Goal: Communication & Community: Answer question/provide support

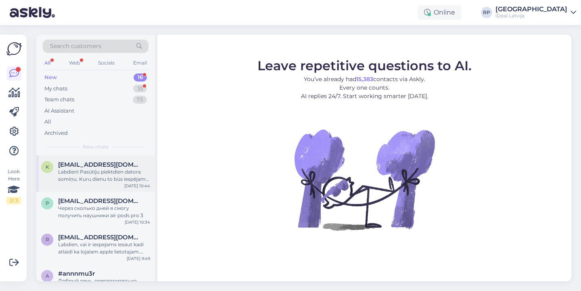
click at [111, 181] on div "Labdien! Pasūtīju piektdien datora somiņu. Kuru dienu to būs iespējams izņemt? …" at bounding box center [104, 175] width 92 height 15
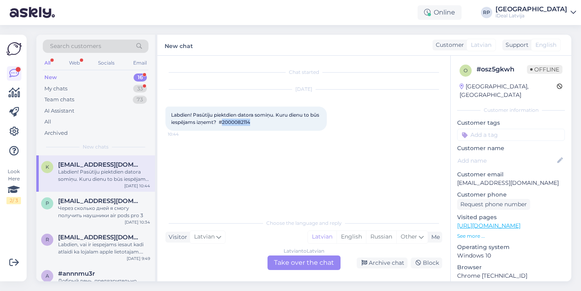
drag, startPoint x: 234, startPoint y: 122, endPoint x: 262, endPoint y: 122, distance: 28.7
click at [264, 123] on div "Labdien! Pasūtīju piektdien datora somiņu. Kuru dienu to būs iespējams izņemt? …" at bounding box center [247, 119] width 162 height 24
copy span "2000082114"
click at [298, 269] on div "Latvian to Latvian Take over the chat" at bounding box center [304, 263] width 73 height 15
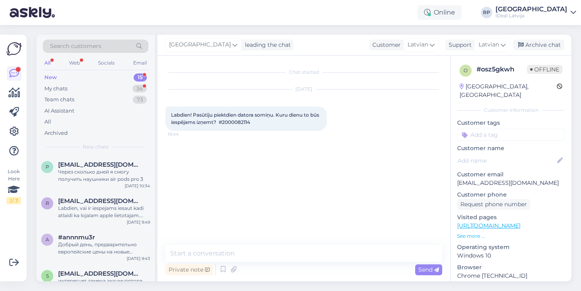
click at [289, 265] on div "Private note Send" at bounding box center [304, 269] width 277 height 15
click at [294, 259] on textarea at bounding box center [304, 253] width 277 height 17
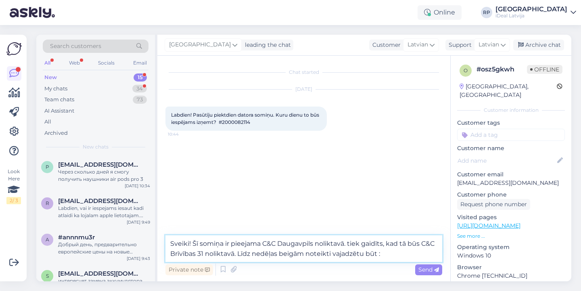
type textarea "Sveiki! Šī somiņa ir pieejama C&C Daugavpils noliktavā. tiek gaidīts, kad tā bū…"
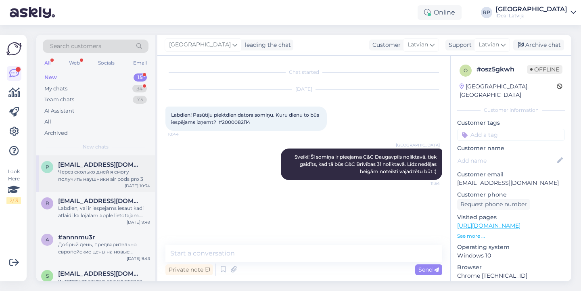
click at [107, 183] on div "p [EMAIL_ADDRESS][DOMAIN_NAME] Через сколько дней я смогу получить наушники air…" at bounding box center [95, 173] width 119 height 36
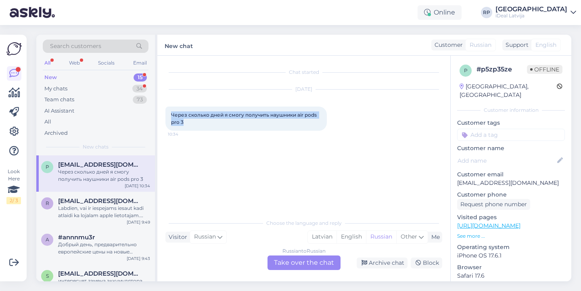
drag, startPoint x: 165, startPoint y: 114, endPoint x: 202, endPoint y: 121, distance: 37.3
click at [202, 121] on div "Chat started [DATE] Через сколько дней я смогу получить наушники air pods pro 3…" at bounding box center [303, 169] width 293 height 226
copy span "Через сколько дней я смогу получить наушники air pods pro 3"
click at [304, 259] on div "Russian to Russian Take over the chat" at bounding box center [304, 263] width 73 height 15
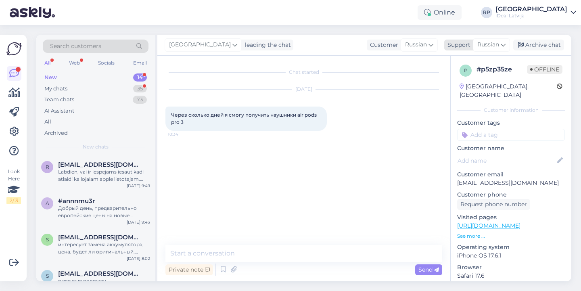
click at [497, 39] on div "Russian" at bounding box center [491, 44] width 37 height 13
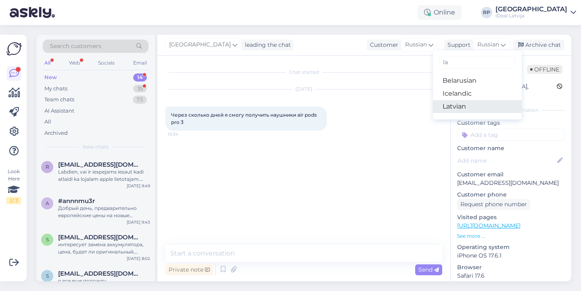
type input "la"
click at [463, 110] on link "Latvian" at bounding box center [477, 106] width 89 height 13
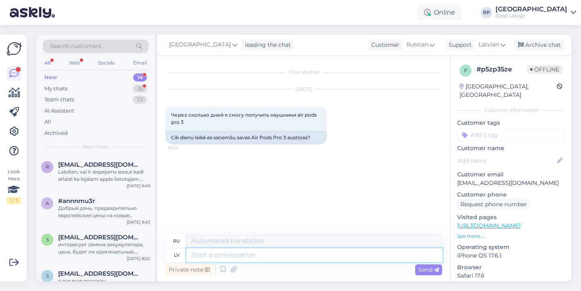
click at [258, 257] on textarea at bounding box center [315, 255] width 256 height 14
type textarea "Sveiki!"
type textarea "Привет!"
type textarea "Sveiki! Lūdzu pa"
type textarea "Здравствуйте! Пожалуйста."
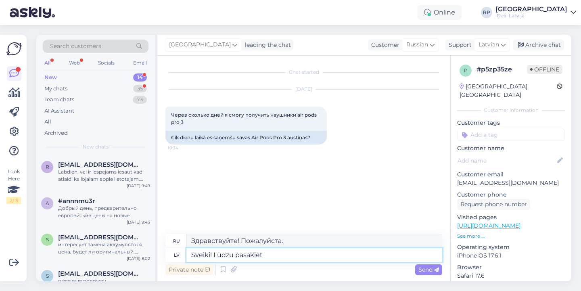
type textarea "Sveiki! Lūdzu pasakiet"
type textarea "Здравствуйте! Подскажите, пожалуйста."
click at [239, 248] on div "ru Здравствуйте! Подскажите, пожалуйста." at bounding box center [304, 241] width 277 height 14
click at [244, 253] on textarea "Sveiki! Lūdzu pasakiet" at bounding box center [315, 255] width 256 height 14
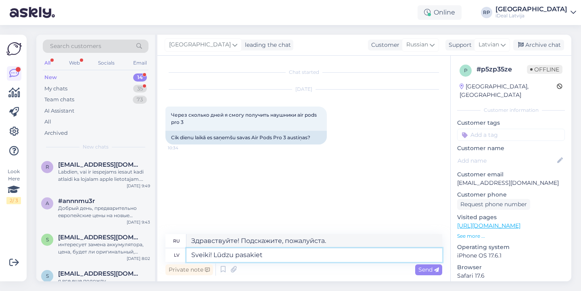
click at [244, 253] on textarea "Sveiki! Lūdzu pasakiet" at bounding box center [315, 255] width 256 height 14
type textarea "Sveiki! Lūdzu uz"
type textarea "Здравствуйте! Пожалуйста."
type textarea "Sveiki! Lūdzu uzraks"
type textarea "Здравствуйте! Пожалуйста, напишите."
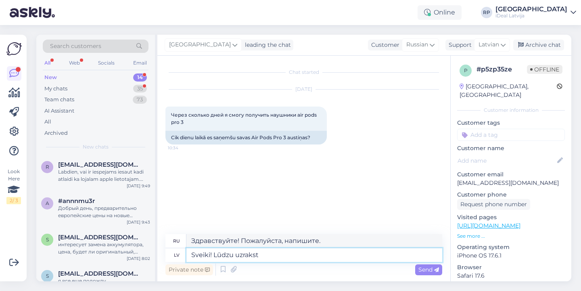
type textarea "Sveiki! Lūdzu uzraksti"
type textarea "Здравствуйте! Напишите пожалуйста."
type textarea "Sveiki! Lūdzu uzrakstit"
type textarea "Здравствуйте! Пожалуйста, напишите."
type textarea "Sveiki! Lūdzu uzraksti"
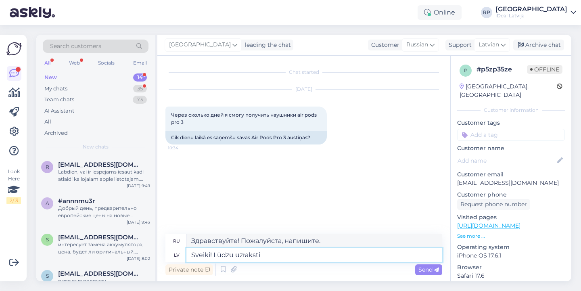
type textarea "Здравствуйте! Напишите пожалуйста."
type textarea "Sveiki! Lūdzu uzrakstiet"
type textarea "Здравствуйте! Пожалуйста, напишите."
type textarea "Sveiki! Lūdzu uzrakstiet sa"
type textarea "Здравствуйте! Пожалуйста, напишите сообщение."
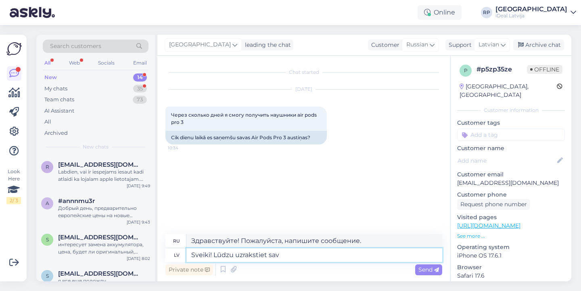
type textarea "Sveiki! Lūdzu uzrakstiet savu"
type textarea "Здравствуйте! Пожалуйста, напишите свой"
type textarea "Sveiki! Lūdzu uzrakstiet savu"
type textarea "Здравствуйте! Пожалуйста, напишите свой"
type textarea "Sveiki! Lūdzu uzrakstiet savu v"
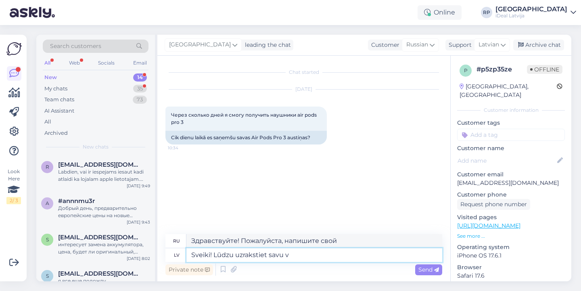
type textarea "Здравствуйте! Пожалуйста, напишите свой v."
type textarea "Sveiki! Lūdzu uzrakstiet savu vā"
type textarea "Привет! Пожалуйста, напишите свой V."
type textarea "Sveiki! Lūdzu uzrakstiet savu vār"
type textarea "Здравствуйте! Напишите, пожалуйста, своё имя."
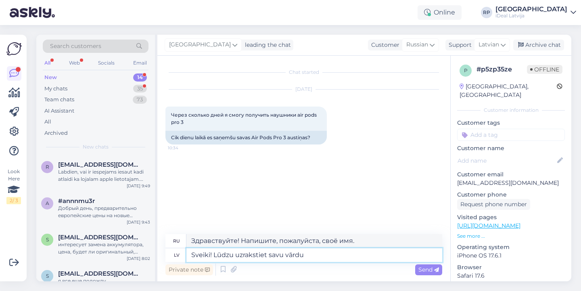
type textarea "Sveiki! Lūdzu uzrakstiet savu vārdu,"
type textarea "Здравствуйте! Пожалуйста, введите своё имя."
type textarea "Sveiki! Lūdzu uzrakstiet savu vārdu,"
type textarea "Здравствуйте! Пожалуйста, введите ваше имя."
type textarea "Sveiki! Lūdzu uzrakstiet savu vārdu, u"
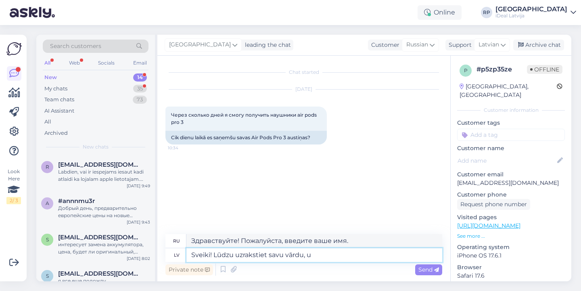
type textarea "Здравствуйте! Пожалуйста, напишите своё имя."
type textarea "Sveiki! Lūdzu uzrakstiet savu vārdu, uzv"
type textarea "Здравствуйте! Пожалуйста, напишите ваше имя и адрес."
type textarea "Sveiki! Lūdzu uzrakstiet savu vārdu, uzvā"
type textarea "Здравствуйте! Напишите, пожалуйста, своё имя."
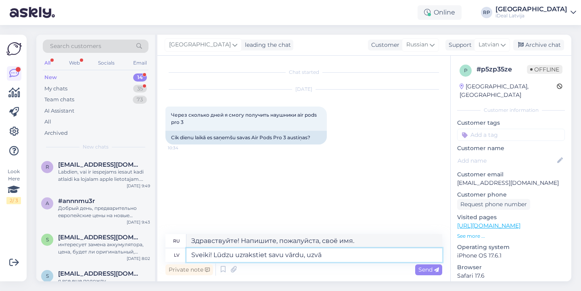
type textarea "Sveiki! Lūdzu uzrakstiet savu vārdu, uzvār"
type textarea "Здравствуйте! Напишите, пожалуйста, своё имя."
type textarea "Sveiki! Lūdzu uzrakstiet savu vārdu, uzvārdu"
type textarea "Здравствуйте! Пожалуйста, введите ваше имя и фамилию."
type textarea "Sveiki! Lūdzu uzrakstiet savu vārdu, uzvārdu, te"
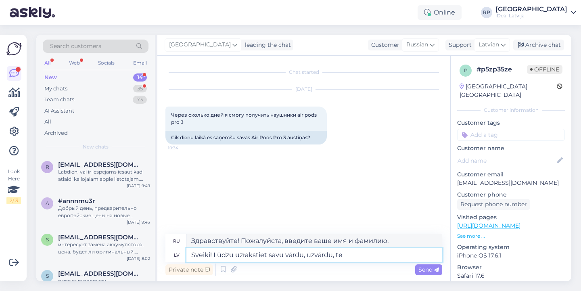
type textarea "Здравствуйте! Пожалуйста, напишите своё имя и фамилию."
type textarea "Sveiki! Lūdzu uzrakstiet savu vārdu, uzvārdu, tele"
type textarea "Здравствуйте! Напишите, пожалуйста, ваше имя, фамилию и номер телефона."
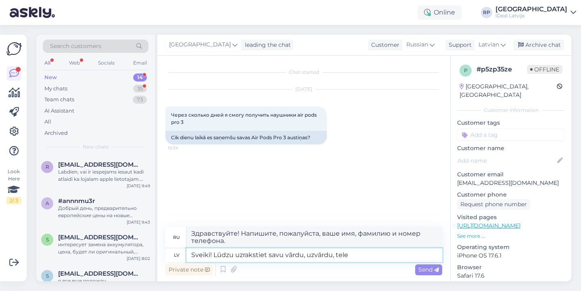
type textarea "Sveiki! Lūdzu uzrakstiet savu vārdu, uzvārdu, telef"
type textarea "Здравствуйте! Пожалуйста, напишите своё имя, фамилию и номер телефона."
type textarea "Sveiki! Lūdzu uzrakstiet savu vārdu, uzvārdu, telefo"
type textarea "Здравствуйте! Напишите, пожалуйста, ваше имя, фамилию и номер телефона."
type textarea "Sveiki! Lūdzu uzrakstiet savu vārdu, uzvārdu, telefona nummuru un"
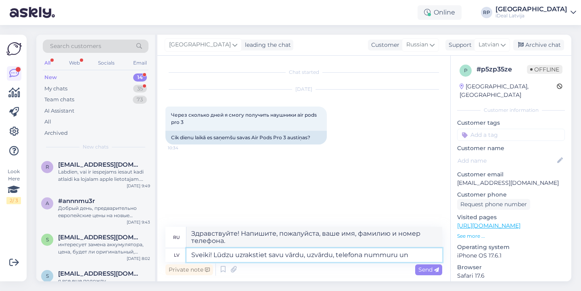
type textarea "Здравствуйте! Пожалуйста, напишите ваше имя, фамилию, номер телефона и т.д."
type textarea "Sveiki! Lūdzu uzrakstiet savu vārdu, uzvārdu, telefona nummuru un"
type textarea "Здравствуйте! Пожалуйста, напишите ваше имя, фамилию, номер телефона и"
type textarea "Sveiki! Lūdzu uzrakstiet savu vārdu, uzvārdu, telefona nummuru un e-"
type textarea "Здравствуйте! Пожалуйста, введите ваше имя, фамилию, номер телефона и адрес эле…"
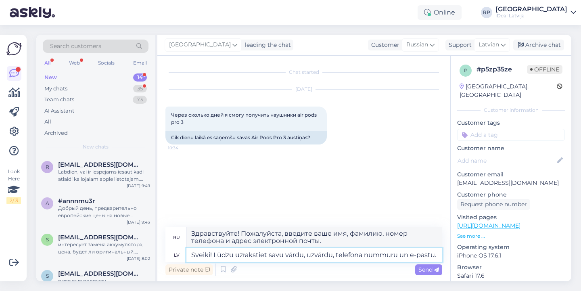
type textarea "Sveiki! Lūdzu uzrakstiet savu vārdu, uzvārdu, telefona nummuru un e-pastu."
type textarea "Здравствуйте! Пожалуйста, введите своё имя, фамилию, номер телефона и адрес эле…"
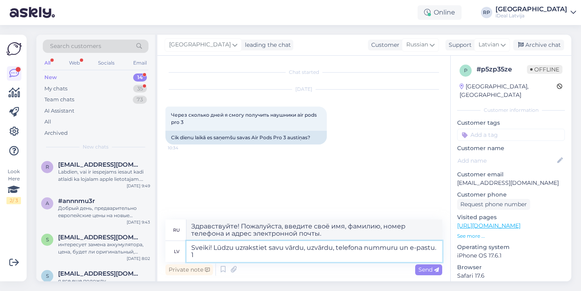
type textarea "Sveiki! Lūdzu uzrakstiet savu vārdu, uzvārdu, telefona nummuru un e-pastu. 12"
type textarea "Здравствуйте! Пожалуйста, введите ваше имя, фамилию, номер телефона и адрес эле…"
type textarea "Sveiki! Lūdzu uzrakstiet savu vārdu, uzvārdu, telefona nummuru un e-pastu. 12."
type textarea "Здравствуйте! Пожалуйста, введите ваше имя, фамилию, номер телефона и адрес эле…"
type textarea "Sveiki! Lūdzu uzrakstiet savu vārdu, uzvārdu, telefona nummuru un e-pastu. 12. …"
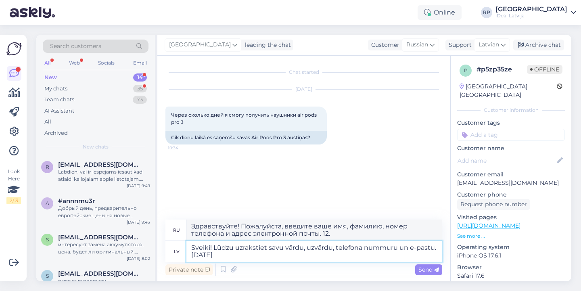
type textarea "Здравствуйте! Пожалуйста, введите ваше имя, фамилию, номер телефона и адрес эле…"
type textarea "Sveiki! Lūdzu uzrakstiet savu vārdu, uzvārdu, telefona nummuru un e-pastu. 12. …"
type textarea "Здравствуйте! Пожалуйста, введите ваше имя, фамилию, номер телефона и адрес эле…"
type textarea "Sveiki! Lūdzu uzrakstiet savu vārdu, uzvārdu, telefona nummuru un e-pastu. 12. …"
type textarea "Здравствуйте! Пожалуйста, введите ваше имя, фамилию, номер телефона и адрес эле…"
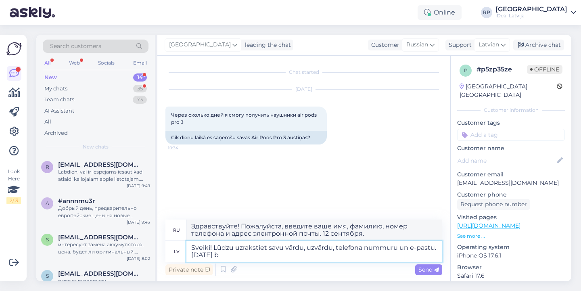
type textarea "Sveiki! Lūdzu uzrakstiet savu vārdu, uzvārdu, telefona nummuru un e-pastu. 12. …"
type textarea "Здравствуйте! Пожалуйста, введите ваше имя, фамилию, номер телефона и адрес эле…"
type textarea "Sveiki! Lūdzu uzrakstiet savu vārdu, uzvārdu, telefona nummuru un e-pastu. 12. …"
type textarea "Здравствуйте! Пожалуйста, введите ваше имя, фамилию, номер телефона и адрес эле…"
type textarea "Sveiki! Lūdzu uzrakstiet savu vārdu, uzvārdu, telefona nummuru un e-pastu. 12. …"
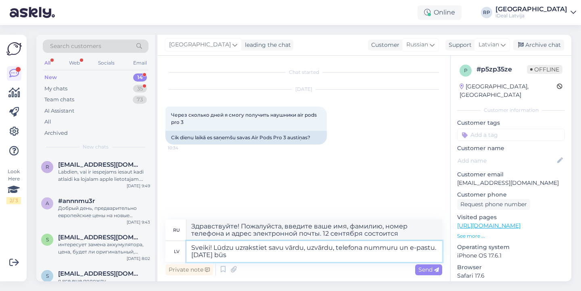
type textarea "Здравствуйте! Пожалуйста, введите ваше имя, фамилию, номер телефона и адрес эле…"
type textarea "Sveiki! Lūdzu uzrakstiet savu vārdu, uzvārdu, telefona nummuru un e-pastu. 12. …"
type textarea "Здравствуйте! Пожалуйста, введите ваше имя, фамилию, номер телефона и адрес эле…"
type textarea "Sveiki! Lūdzu uzrakstiet savu vārdu, uzvārdu, telefona nummuru un e-pastu. 12. …"
type textarea "Здравствуйте! Пожалуйста, введите ваше имя, фамилию, номер телефона и адрес эле…"
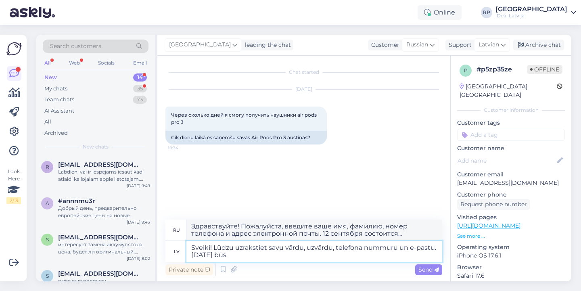
type textarea "Sveiki! Lūdzu uzrakstiet savu vārdu, uzvārdu, telefona nummuru un e-pastu. 12. …"
type textarea "Здравствуйте! Пожалуйста, введите ваше имя, фамилию, номер телефона и адрес эле…"
type textarea "Sveiki! Lūdzu uzrakstiet savu vārdu, uzvārdu, telefona nummuru un e-pastu. 12. …"
type textarea "Здравствуйте! Пожалуйста, введите ваше имя, фамилию, номер телефона и адрес эле…"
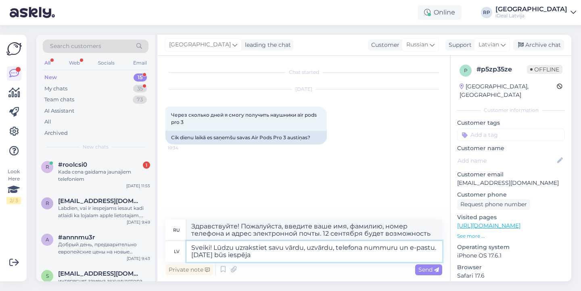
type textarea "Sveiki! Lūdzu uzrakstiet savu vārdu, uzvārdu, telefona nummuru un e-pastu. 12. …"
type textarea "Здравствуйте! Пожалуйста, введите ваше имя, фамилию, номер телефона и адрес эле…"
type textarea "Sveiki! Lūdzu uzrakstiet savu vārdu, uzvārdu, telefona nummuru un e-pastu. 12. …"
type textarea "Здравствуйте! Пожалуйста, введите ваше имя, фамилию, номер телефона и адрес эле…"
type textarea "Sveiki! Lūdzu uzrakstiet savu vārdu, uzvārdu, telefona nummuru un e-pastu. 12. …"
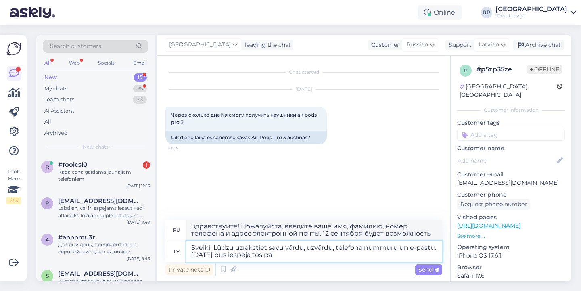
type textarea "Здравствуйте! Пожалуйста, введите своё имя, фамилию, номер телефона и адрес эле…"
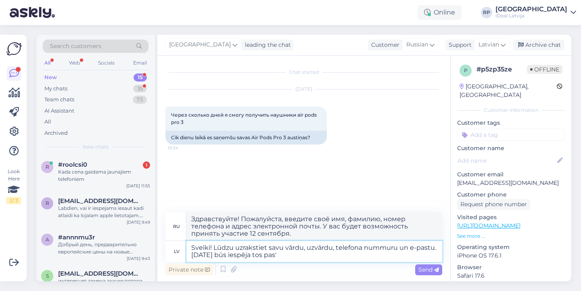
type textarea "Sveiki! Lūdzu uzrakstiet savu vārdu, uzvārdu, telefona nummuru un e-pastu. 12. …"
type textarea "Здравствуйте! Пожалуйста, введите своё имя, фамилию, номер телефона и адрес эле…"
type textarea "Sveiki! Lūdzu uzrakstiet savu vārdu, uzvārdu, telefona nummuru un e-pastu. 12. …"
type textarea "Здравствуйте! Пожалуйста, введите ваше имя, фамилию, номер телефона и адрес эле…"
type textarea "Sveiki! Lūdzu uzrakstiet savu vārdu, uzvārdu, telefona nummuru un e-pastu. 12. …"
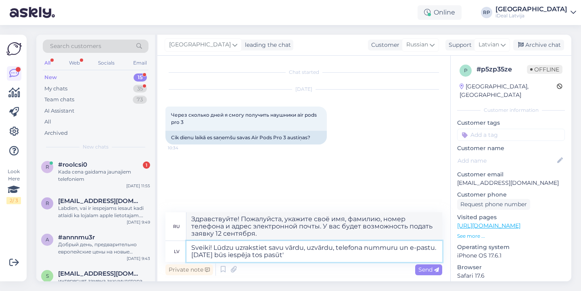
type textarea "Здравствуйте! Напишите, пожалуйста, своё имя, фамилию, номер телефона и адрес э…"
type textarea "Sveiki! Lūdzu uzrakstiet savu vārdu, uzvārdu, telefona nummuru un e-pastu. 12. …"
type textarea "Здравствуйте! Пожалуйста, введите ваше имя, фамилию, номер телефона и адрес эле…"
type textarea "Sveiki! Lūdzu uzrakstiet savu vārdu, uzvārdu, telefona nummuru un e-pastu. 12. …"
type textarea "Здравствуйте! Пожалуйста, введите ваше имя, фамилию, номер телефона и адрес эле…"
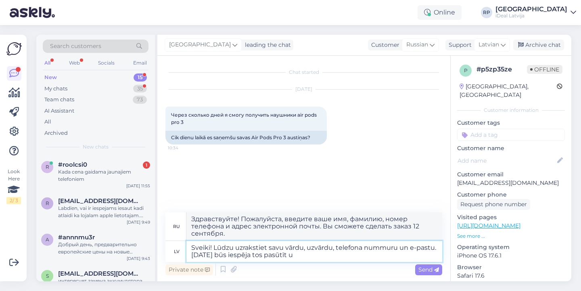
type textarea "Sveiki! Lūdzu uzrakstiet savu vārdu, uzvārdu, telefona nummuru un e-pastu. 12. …"
type textarea "Здравствуйте! Пожалуйста, введите ваше имя, фамилию, номер телефона и адрес эле…"
type textarea "Sveiki! Lūdzu uzrakstiet savu vārdu, uzvārdu, telefona nummuru un e-pastu. 12. …"
type textarea "Здравствуйте! Пожалуйста, введите ваше имя, фамилию, номер телефона и адрес эле…"
type textarea "Sveiki! Lūdzu uzrakstiet savu vārdu, uzvārdu, telefona nummuru un e-pastu. 12. …"
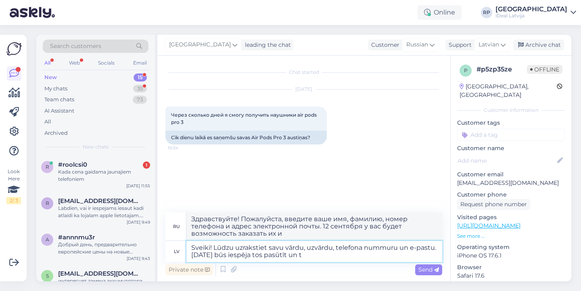
type textarea "Здравствуйте! Напишите, пожалуйста, своё имя, фамилию, номер телефона и адрес э…"
type textarea "Sveiki! Lūdzu uzrakstiet savu vārdu, uzvārdu, telefona nummuru un e-pastu. 12. …"
type textarea "Здравствуйте! Напишите, пожалуйста, ваше имя, фамилию, номер телефона и адрес э…"
type textarea "Sveiki! Lūdzu uzrakstiet savu vārdu, uzvārdu, telefona nummuru un e-pastu. 12. …"
type textarea "Здравствуйте! Напишите, пожалуйста, ваше имя, фамилию, номер телефона и адрес э…"
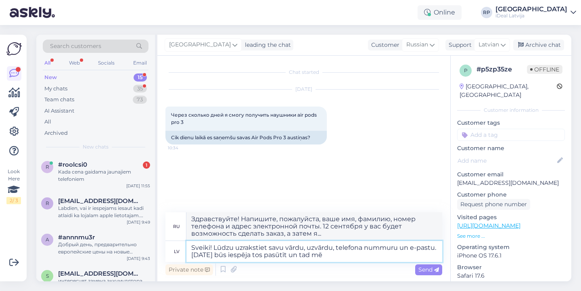
type textarea "Sveiki! Lūdzu uzrakstiet savu vārdu, uzvārdu, telefona nummuru un e-pastu. 12. …"
type textarea "Здравствуйте! Пожалуйста, напишите ваше имя, фамилию, номер телефона и адрес эл…"
type textarea "Sveiki! Lūdzu uzrakstiet savu vārdu, uzvārdu, telefona nummuru un e-pastu. 12. …"
type textarea "Здравствуйте! Напишите, пожалуйста, ваше имя, фамилию, номер телефона и адрес э…"
type textarea "Sveiki! Lūdzu uzrakstiet savu vārdu, uzvārdu, telefona nummuru un e-pastu. 12. …"
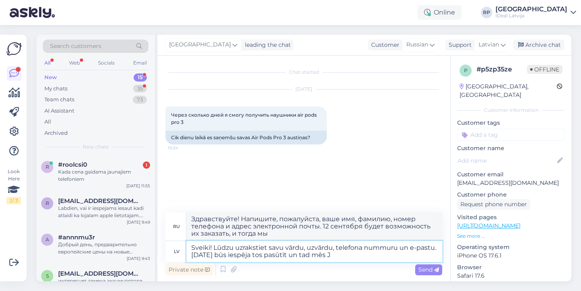
type textarea "Здравствуйте! Напишите, пожалуйста, ваше имя, фамилию, номер телефона и адрес э…"
type textarea "Sveiki! Lūdzu uzrakstiet savu vārdu, uzvārdu, telefona nummuru un e-pastu. 12. …"
type textarea "Здравствуйте! Напишите, пожалуйста, ваше имя, фамилию, номер телефона и адрес э…"
type textarea "Sveiki! Lūdzu uzrakstiet savu vārdu, uzvārdu, telefona nummuru un e-pastu. 12. …"
type textarea "Здравствуйте! Напишите, пожалуйста, ваше имя, фамилию, номер телефона и адрес э…"
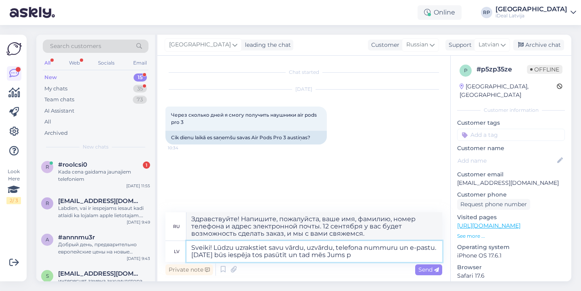
type textarea "Sveiki! Lūdzu uzrakstiet savu vārdu, uzvārdu, telefona nummuru un e-pastu. 12. …"
type textarea "Здравствуйте! Пожалуйста, укажите ваше имя, фамилию, номер телефона и адрес эле…"
type textarea "Sveiki! Lūdzu uzrakstiet savu vārdu, uzvārdu, telefona nummuru un e-pastu. 12. …"
type textarea "Здравствуйте! Пожалуйста, введите ваше имя, фамилию, номер телефона и адрес эле…"
type textarea "Sveiki! Lūdzu uzrakstiet savu vārdu, uzvārdu, telefona nummuru un e-pastu. 12. …"
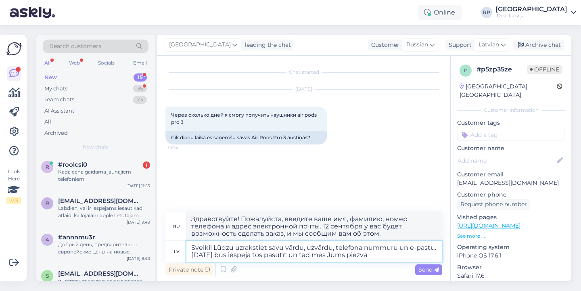
type textarea "Здравствуйте! Напишите, пожалуйста, ваше имя, фамилию, номер телефона и адрес э…"
type textarea "Sveiki! Lūdzu uzrakstiet savu vārdu, uzvārdu, telefona nummuru un e-pastu. 12. …"
type textarea "Здравствуйте! Напишите, пожалуйста, ваше имя, фамилию, номер телефона и адрес э…"
type textarea "Sveiki! Lūdzu uzrakstiet savu vārdu, uzvārdu, telefona nummuru un e-pastu. 12. …"
type textarea "Здравствуйте! Напишите, пожалуйста, ваше имя, фамилию, номер телефона и адрес э…"
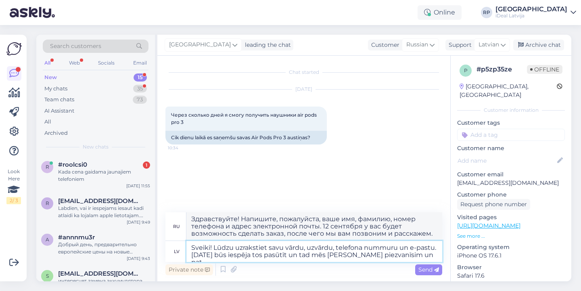
type textarea "Sveiki! Lūdzu uzrakstiet savu vārdu, uzvārdu, telefona nummuru un e-pastu. 12. …"
type textarea "Здравствуйте! Напишите, пожалуйста, ваше имя, фамилию, номер телефона и адрес э…"
type textarea "Sveiki! Lūdzu uzrakstiet savu vārdu, uzvārdu, telefona nummuru un e-pastu. 12. …"
type textarea "Здравствуйте! Напишите, пожалуйста, ваше имя, фамилию, номер телефона и адрес э…"
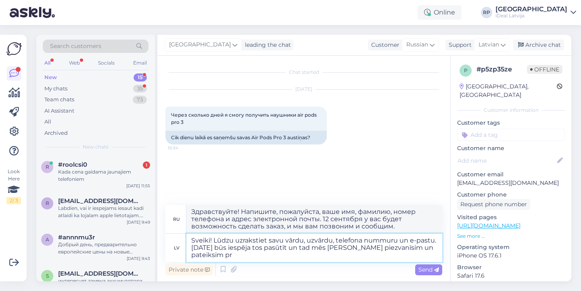
type textarea "Sveiki! Lūdzu uzrakstiet savu vārdu, uzvārdu, telefona nummuru un e-pastu. 12. …"
type textarea "Здравствуйте! Напишите, пожалуйста, ваше имя, фамилию, номер телефона и адрес э…"
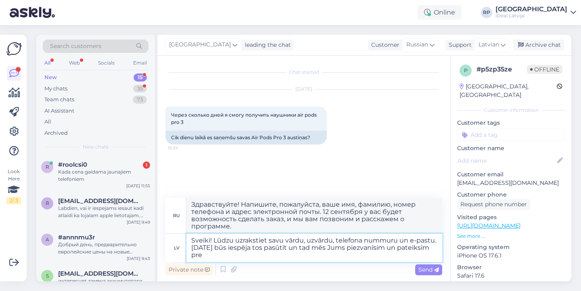
type textarea "Sveiki! Lūdzu uzrakstiet savu vārdu, uzvārdu, telefona nummuru un e-pastu. 12. …"
type textarea "Здравствуйте! Напишите, пожалуйста, ваше имя, фамилию, номер телефона и адрес э…"
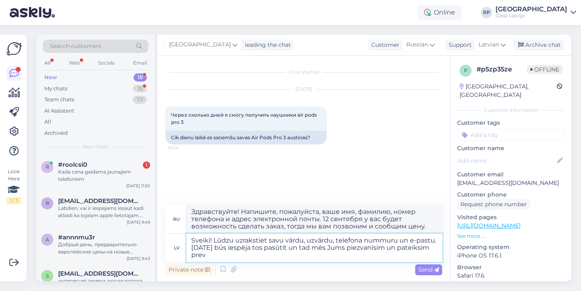
type textarea "Sveiki! Lūdzu uzrakstiet savu vārdu, uzvārdu, telefona nummuru un e-pastu. 12. …"
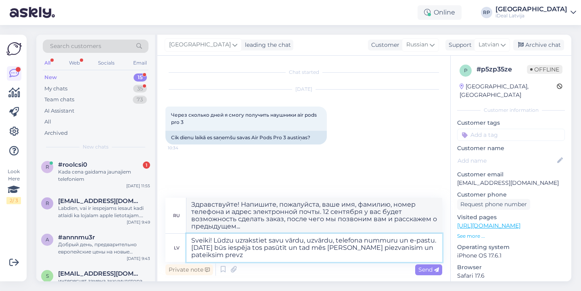
type textarea "Здравствуйте! Напишите, пожалуйста, ваше имя, фамилию, номер телефона и адрес э…"
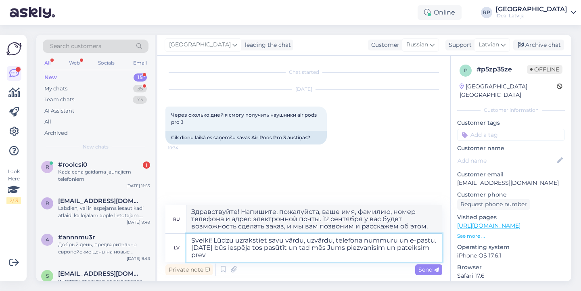
type textarea "Sveiki! Lūdzu uzrakstiet savu vārdu, uzvārdu, telefona nummuru un e-pastu. 12. …"
type textarea "Здравствуйте! Напишите, пожалуйста, ваше имя, фамилию, номер телефона и адрес э…"
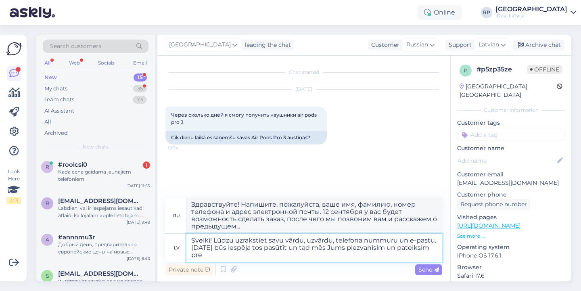
type textarea "Sveiki! Lūdzu uzrakstiet savu vārdu, uzvārdu, telefona nummuru un e-pastu. 12. …"
type textarea "Здравствуйте! Напишите, пожалуйста, ваше имя, фамилию, номер телефона и адрес э…"
type textarea "Sveiki! Lūdzu uzrakstiet savu vārdu, uzvārdu, telefona nummuru un e-pastu. 12. …"
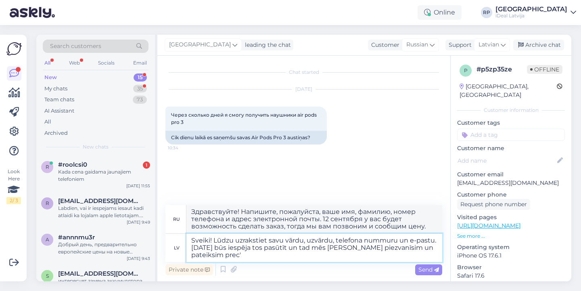
type textarea "Здравствуйте! Напишите, пожалуйста, ваше имя, фамилию, номер телефона и адрес э…"
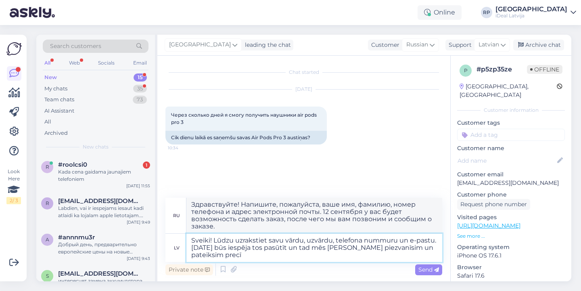
type textarea "Sveiki! Lūdzu uzrakstiet savu vārdu, uzvārdu, telefona nummuru un e-pastu. 12. …"
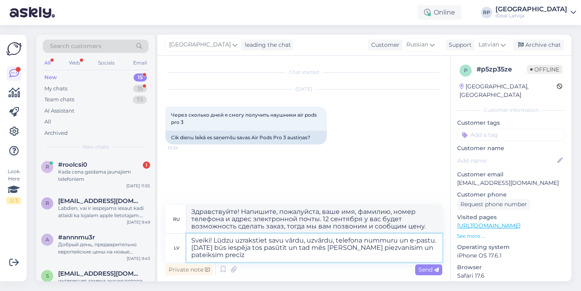
type textarea "Здравствуйте! Напишите, пожалуйста, ваше имя, фамилию, номер телефона и адрес э…"
type textarea "Sveiki! Lūdzu uzrakstiet savu vārdu, uzvārdu, telefona nummuru un e-pastu. 12. …"
type textarea "Здравствуйте! Напишите, пожалуйста, ваше имя, фамилию, номер телефона и адрес э…"
type textarea "Sveiki! Lūdzu uzrakstiet savu vārdu, uzvārdu, telefona nummuru un e-pastu. 12. …"
type textarea "Здравствуйте! Напишите, пожалуйста, ваше имя, фамилию, номер телефона и адрес э…"
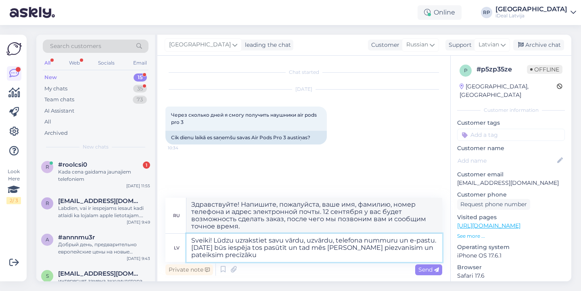
type textarea "Sveiki! Lūdzu uzrakstiet savu vārdu, uzvārdu, telefona nummuru un e-pastu. 12. …"
type textarea "Здравствуйте! Напишите, пожалуйста, ваше имя, фамилию, номер телефона и адрес э…"
type textarea "Sveiki! Lūdzu uzrakstiet savu vārdu, uzvārdu, telefona nummuru un e-pastu. 12. …"
type textarea "Здравствуйте! Напишите, пожалуйста, ваше имя, фамилию, номер телефона и адрес э…"
type textarea "Sveiki! Lūdzu uzrakstiet savu vārdu, uzvārdu, telefona nummuru un e-pastu. 12. …"
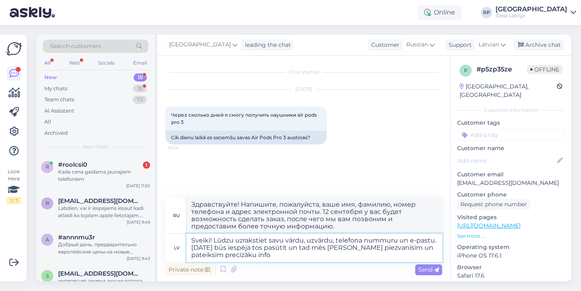
type textarea "Здравствуйте! Напишите, пожалуйста, ваше имя, фамилию, номер телефона и адрес э…"
type textarea "Sveiki! Lūdzu uzrakstiet savu vārdu, uzvārdu, telefona nummuru un e-pastu. 12. …"
type textarea "Здравствуйте! Напишите, пожалуйста, ваше имя, фамилию, номер телефона и адрес э…"
type textarea "Sveiki! Lūdzu uzrakstiet savu vārdu, uzvārdu, telefona nummuru un e-pastu. 12. …"
type textarea "Здравствуйте! Напишите, пожалуйста, ваше имя, фамилию, номер телефона и адрес э…"
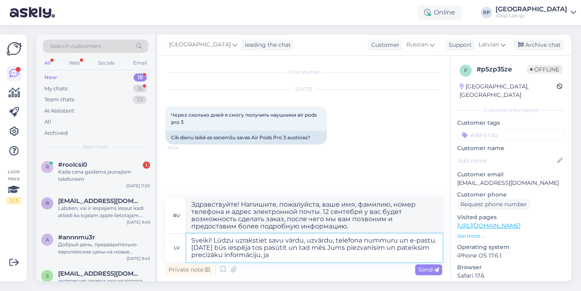
type textarea "Sveiki! Lūdzu uzrakstiet savu vārdu, uzvārdu, telefona nummuru un e-pastu. 12. …"
type textarea "Здравствуйте! Напишите, пожалуйста, ваше имя, фамилию, номер телефона и адрес э…"
type textarea "Sveiki! Lūdzu uzrakstiet savu vārdu, uzvārdu, telefona nummuru un e-pastu. 12. …"
type textarea "Здравствуйте! Пожалуйста, напишите ваше имя, фамилию, номер телефона и адрес эл…"
type textarea "Sveiki! Lūdzu uzrakstiet savu vārdu, uzvārdu, telefona nummuru un e-pastu. 12. …"
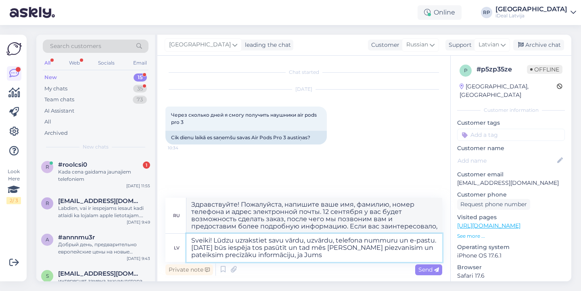
type textarea "Здравствуйте! Напишите, пожалуйста, ваше имя, фамилию, номер телефона и адрес э…"
type textarea "Sveiki! Lūdzu uzrakstiet savu vārdu, uzvārdu, telefona nummuru un e-pastu. 12. …"
type textarea "Здравствуйте! Напишите, пожалуйста, ваше имя, фамилию, номер телефона и адрес э…"
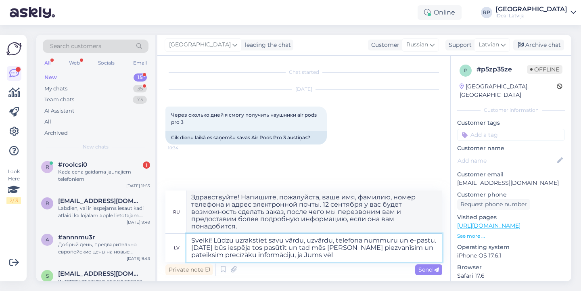
type textarea "Sveiki! Lūdzu uzrakstiet savu vārdu, uzvārdu, telefona nummuru un e-pastu. 12. …"
type textarea "Здравствуйте! Напишите, пожалуйста, ваше имя, фамилию, номер телефона и адрес э…"
type textarea "Sveiki! Lūdzu uzrakstiet savu vārdu, uzvārdu, telefona nummuru un e-pastu. 12. …"
type textarea "Здравствуйте! Напишите, пожалуйста, ваше имя, фамилию, номер телефона и адрес э…"
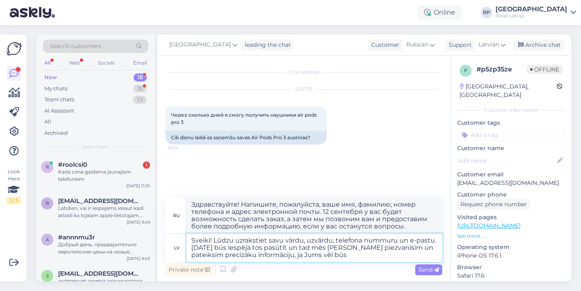
type textarea "Sveiki! Lūdzu uzrakstiet savu vārdu, uzvārdu, telefona nummuru un e-pastu. 12. …"
type textarea "Здравствуйте! Напишите, пожалуйста, ваше имя, фамилию, номер телефона и адрес э…"
type textarea "Sveiki! Lūdzu uzrakstiet savu vārdu, uzvārdu, telefona nummuru un e-pastu. 12. …"
type textarea "Здравствуйте! Напишите, пожалуйста, ваше имя, фамилию, номер телефона и адрес э…"
type textarea "Sveiki! Lūdzu uzrakstiet savu vārdu, uzvārdu, telefona nummuru un e-pastu. 12. …"
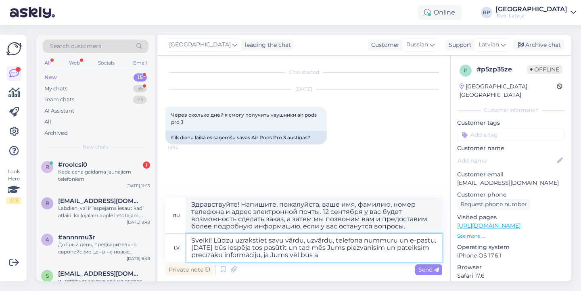
type textarea "Здравствуйте! Пожалуйста, напишите ваше имя, фамилию, номер телефона и адрес эл…"
type textarea "Sveiki! Lūdzu uzrakstiet savu vārdu, uzvārdu, telefona nummuru un e-pastu. 12. …"
type textarea "Здравствуйте! Напишите, пожалуйста, ваше имя, фамилию, номер телефона и адрес э…"
click at [297, 253] on textarea "Sveiki! Lūdzu uzrakstiet savu vārdu, uzvārdu, telefona nummuru un e-pastu. 12. …" at bounding box center [315, 248] width 256 height 28
type textarea "Sveiki! Lūdzu uzrakstiet savu vārdu, uzvārdu, telefona nummuru un e-pastu. 12. …"
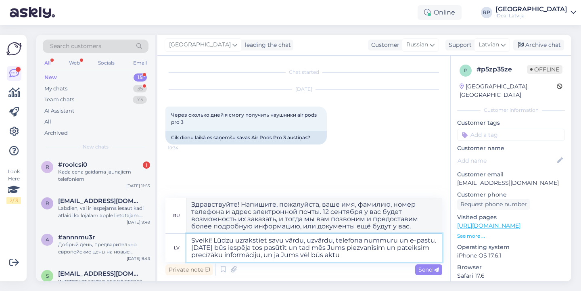
type textarea "Здравствуйте! Напишите, пожалуйста, ваше имя, фамилию, номер телефона и адрес э…"
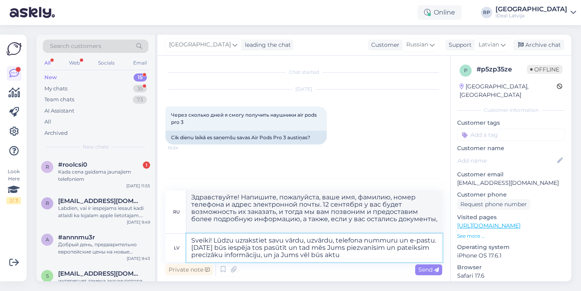
click at [383, 262] on textarea "Sveiki! Lūdzu uzrakstiet savu vārdu, uzvārdu, telefona nummuru un e-pastu. 12. …" at bounding box center [315, 248] width 256 height 28
type textarea "Sveiki! Lūdzu uzrakstiet savu vārdu, uzvārdu, telefona nummuru un e-pastu. 12. …"
type textarea "Здравствуйте! Напишите, пожалуйста, ваше имя, фамилию, номер телефона и адрес э…"
type textarea "Sveiki! Lūdzu uzrakstiet savu vārdu, uzvārdu, telefona nummuru un e-pastu. 12. …"
type textarea "Здравствуйте! Пожалуйста, напишите ваше имя, фамилию, номер телефона и адрес эл…"
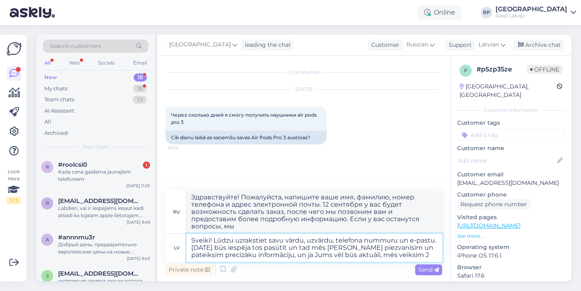
type textarea "Sveiki! Lūdzu uzrakstiet savu vārdu, uzvārdu, telefona nummuru un e-pastu. 12. …"
type textarea "Здравствуйте! Напишите, пожалуйста, ваше имя, фамилию, номер телефона и адрес э…"
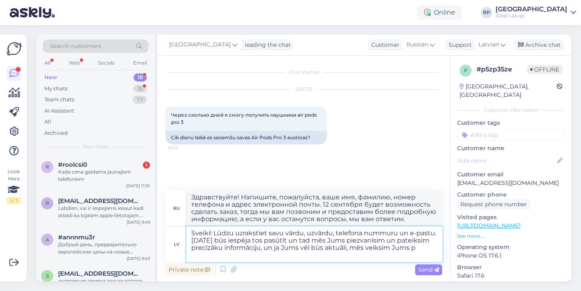
type textarea "Sveiki! Lūdzu uzrakstiet savu vārdu, uzvārdu, telefona nummuru un e-pastu. 12. …"
type textarea "Здравствуйте! Напишите, пожалуйста, ваше имя, фамилию, номер телефона и адрес э…"
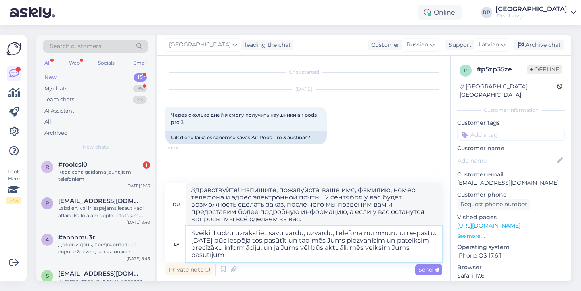
type textarea "Sveiki! Lūdzu uzrakstiet savu vārdu, uzvārdu, telefona nummuru un e-pastu. 12. …"
type textarea "Здравствуйте! Напишите, пожалуйста, ваше имя, фамилию, номер телефона и адрес э…"
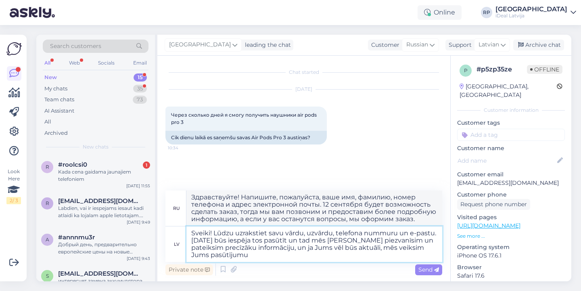
drag, startPoint x: 191, startPoint y: 233, endPoint x: 257, endPoint y: 258, distance: 71.1
click at [258, 259] on textarea "Sveiki! Lūdzu uzrakstiet savu vārdu, uzvārdu, telefona nummuru un e-pastu. 12. …" at bounding box center [315, 245] width 256 height 36
paste textarea ", uzrakstiet savu vārdu, uzvārdu, telefona numuru un e-pasta adresi. 12. septem…"
type textarea "Sveiki! Lūdzu, uzrakstiet savu vārdu, uzvārdu, telefona numuru un e-pasta adres…"
type textarea "Здравствуйте! Пожалуйста, введите ваше имя, фамилию, номер телефона и адрес эле…"
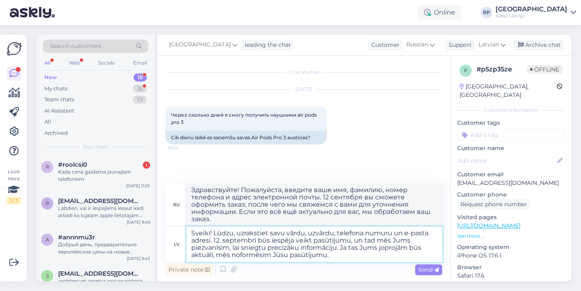
drag, startPoint x: 341, startPoint y: 246, endPoint x: 363, endPoint y: 262, distance: 26.3
click at [363, 262] on textarea "Sveiki! Lūdzu, uzrakstiet savu vārdu, uzvārdu, telefona numuru un e-pasta adres…" at bounding box center [315, 245] width 256 height 36
type textarea "Sveiki! Lūdzu, uzrakstiet savu vārdu, uzvārdu, telefona numuru un e-pasta adres…"
click at [434, 270] on icon at bounding box center [436, 270] width 5 height 5
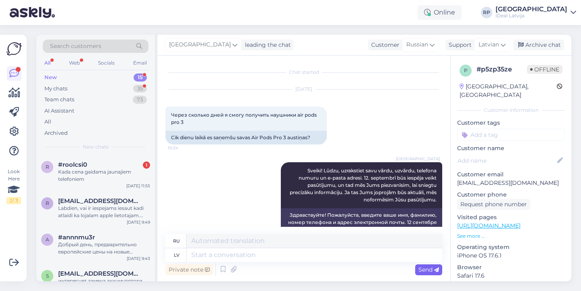
scroll to position [33, 0]
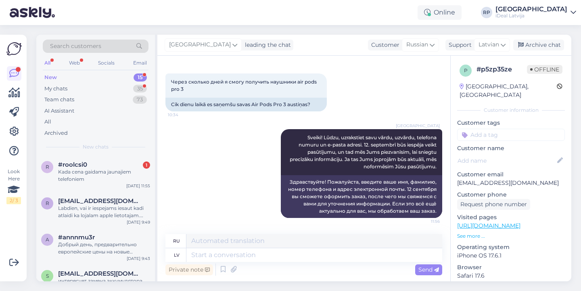
click at [100, 153] on div "Search customers All Web Socials Email New 15 My chats 35 Team chats 73 AI Assi…" at bounding box center [95, 95] width 119 height 121
click at [99, 184] on div "r #roolcsi0 1 Kada cena gaidama jaunajiem telefoniem Sep 10 11:55" at bounding box center [95, 173] width 119 height 36
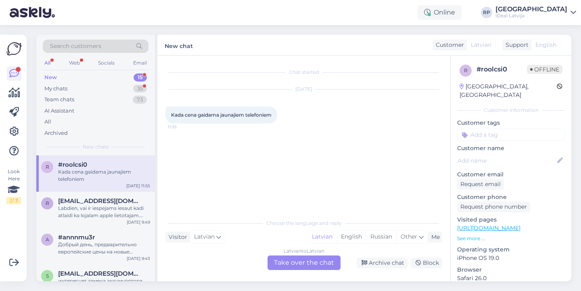
scroll to position [0, 0]
click at [303, 258] on div "Latvian to Latvian Take over the chat" at bounding box center [304, 263] width 73 height 15
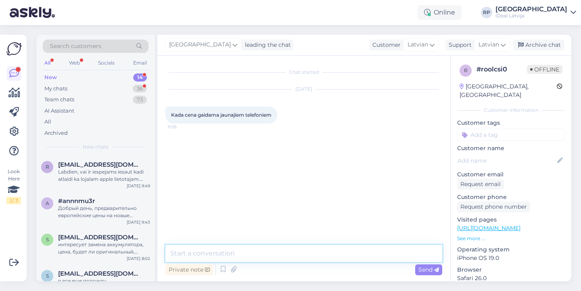
click at [304, 258] on textarea at bounding box center [304, 253] width 277 height 17
click at [304, 258] on textarea "Sveiki! tA" at bounding box center [304, 253] width 277 height 17
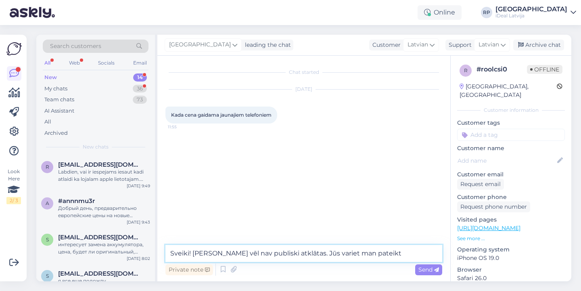
click at [355, 256] on textarea "Sveiki! Cenas vēl nav publiski atklātas. Jūs variet man pateikt" at bounding box center [304, 253] width 277 height 17
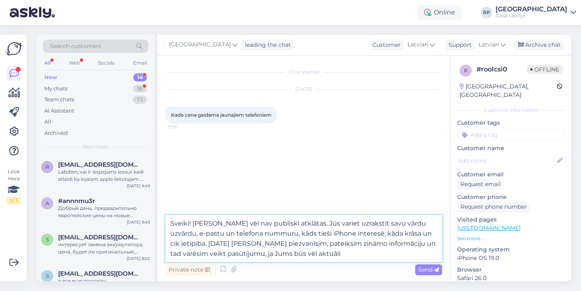
drag, startPoint x: 169, startPoint y: 220, endPoint x: 330, endPoint y: 259, distance: 165.5
click at [330, 259] on textarea "Sveiki! Cenas vēl nav publiski atklātas. Jūs variet uzrakstīt savu vārdu uzvārd…" at bounding box center [304, 238] width 277 height 47
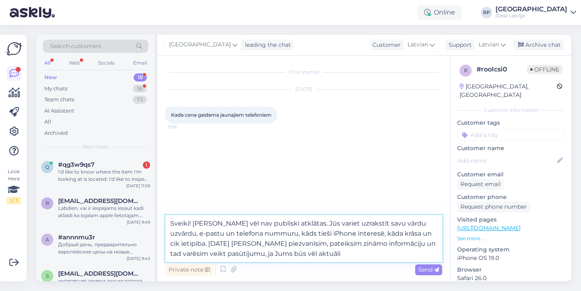
paste textarea "pagaidām vēl nav publiski pieejamas. Jūs varat uzrakstīt savu vārdu, uzvārdu, e…"
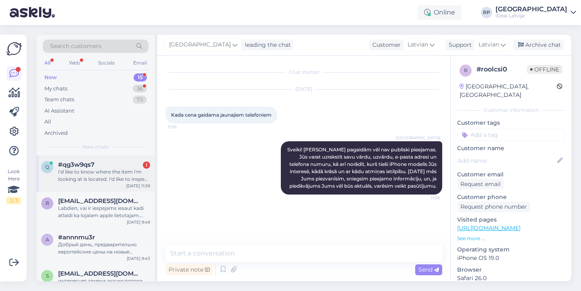
click at [155, 172] on div "q #qg3w9qs7 1 I'd like to know where the item I'm looking at is located. I'd li…" at bounding box center [95, 173] width 119 height 36
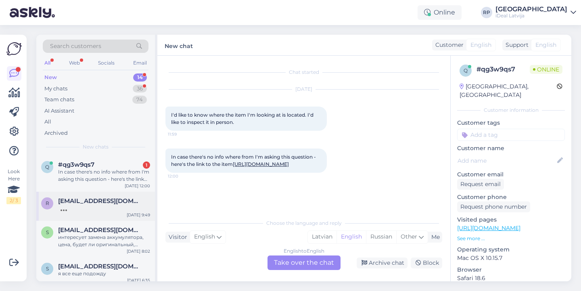
click at [104, 209] on div at bounding box center [104, 208] width 92 height 7
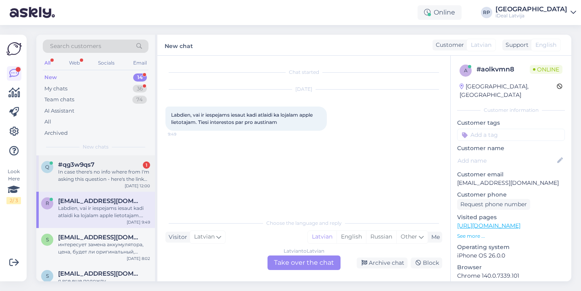
click at [141, 172] on div "In case there's no info where from I'm asking this question - here's the link t…" at bounding box center [104, 175] width 92 height 15
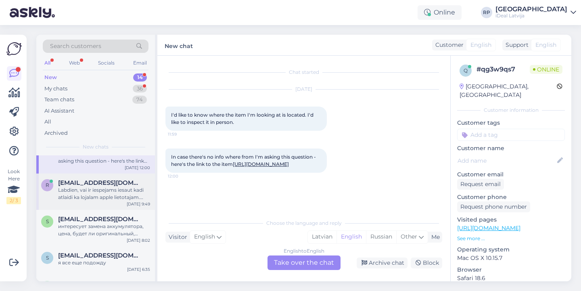
scroll to position [22, 0]
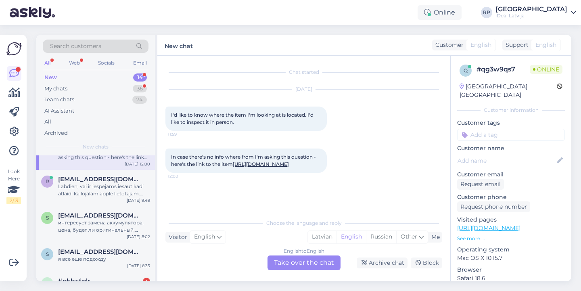
click at [261, 166] on link "https://www.shop.cec.lv/demo-apple-watch-series-10-gps-46mm-jet-black-aluminium…" at bounding box center [261, 164] width 56 height 6
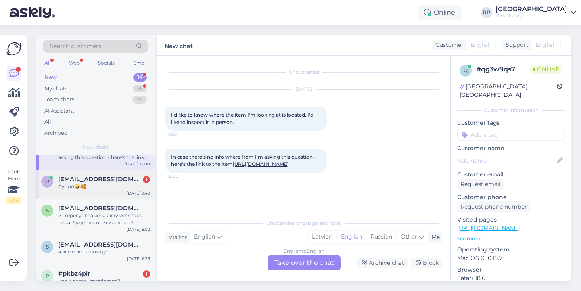
click at [100, 190] on div "r rinalds22154@gmail.com 1 Ayooo🤪🥰 Sep 10 9:49" at bounding box center [95, 184] width 119 height 29
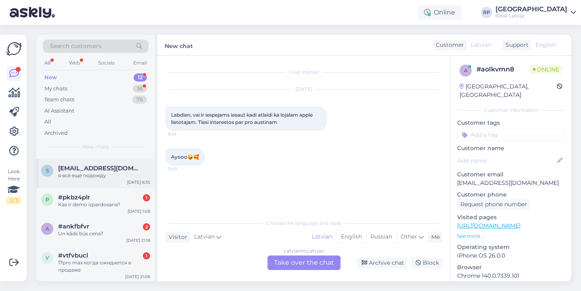
scroll to position [26, 0]
click at [106, 223] on div "#ankfbfvr 2" at bounding box center [104, 225] width 92 height 7
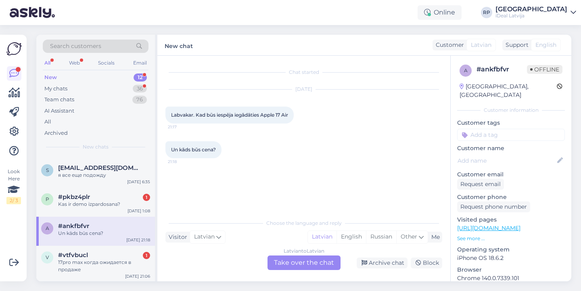
click at [300, 267] on div "Latvian to Latvian Take over the chat" at bounding box center [304, 263] width 73 height 15
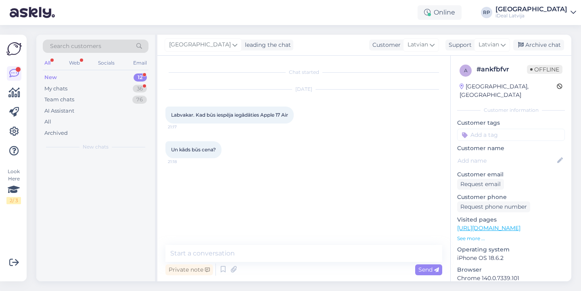
scroll to position [0, 0]
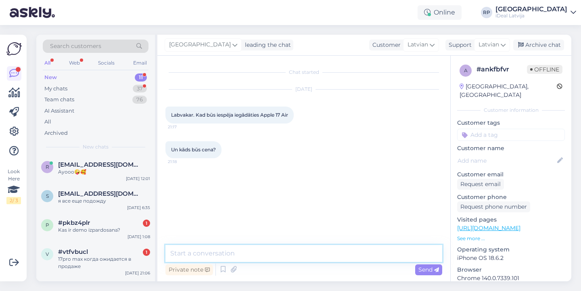
click at [304, 259] on textarea at bounding box center [304, 253] width 277 height 17
paste textarea "Sveiki! Cenas pagaidām vēl nav publiski pieejamas. Jūs varat uzrakstīt savu vār…"
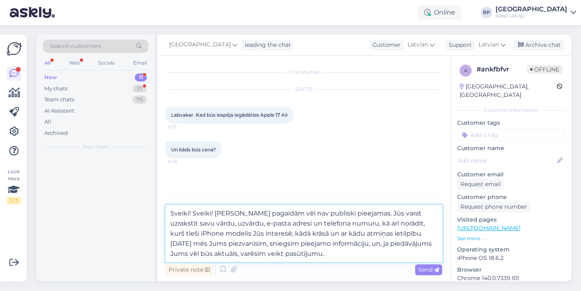
drag, startPoint x: 214, startPoint y: 212, endPoint x: 192, endPoint y: 214, distance: 22.4
click at [192, 214] on textarea "Sveiki! Sveiki! Cenas pagaidām vēl nav publiski pieejamas. Jūs varat uzrakstīt …" at bounding box center [304, 233] width 277 height 57
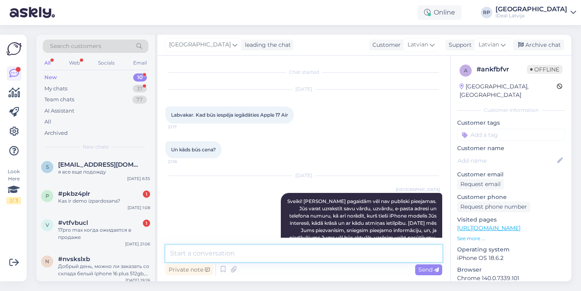
scroll to position [25, 0]
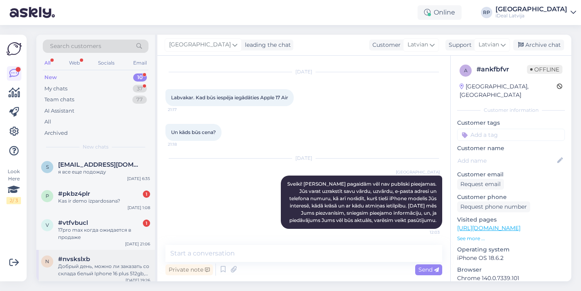
click at [114, 266] on div "Добрый день, можно ли заказать со склада белый Iphone 16 plus 512gb, чтоб он пр…" at bounding box center [104, 270] width 92 height 15
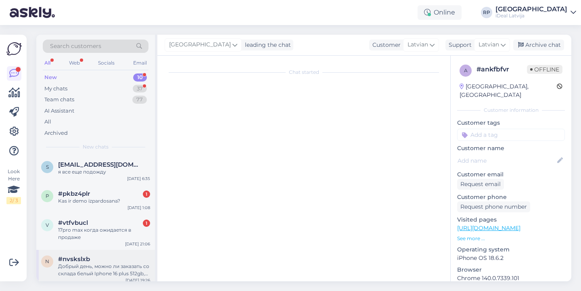
scroll to position [0, 0]
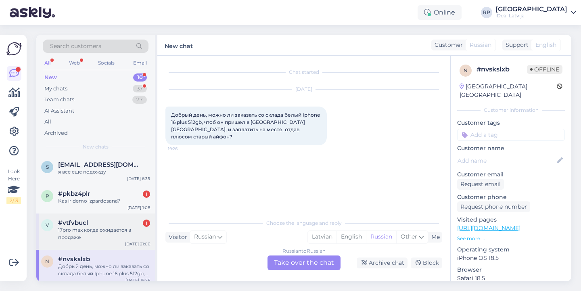
click at [117, 238] on div "17pro max когда ожидается в продаже" at bounding box center [104, 234] width 92 height 15
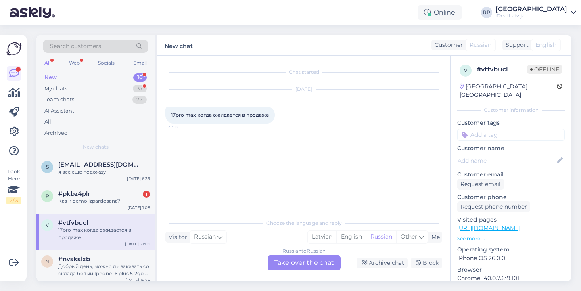
click at [319, 264] on div "Russian to Russian Take over the chat" at bounding box center [304, 263] width 73 height 15
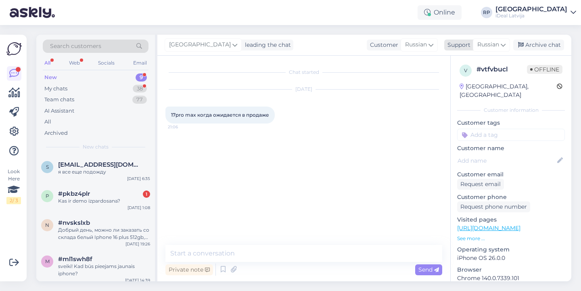
click at [496, 48] on span "Russian" at bounding box center [489, 44] width 22 height 9
click at [471, 99] on link "Icelandic" at bounding box center [477, 93] width 89 height 13
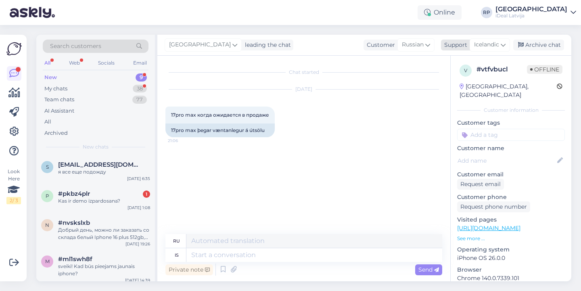
click at [493, 47] on span "Icelandic" at bounding box center [486, 44] width 25 height 9
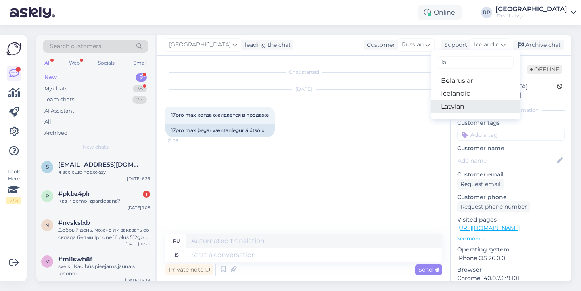
click at [464, 111] on link "Latvian" at bounding box center [476, 106] width 89 height 13
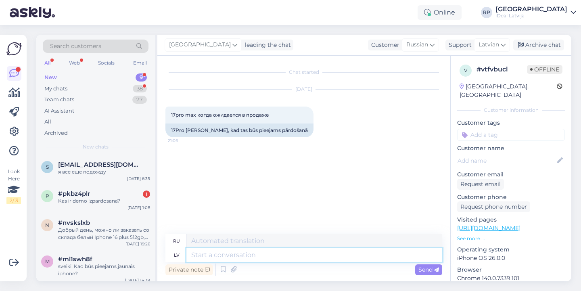
click at [318, 257] on textarea at bounding box center [315, 255] width 256 height 14
paste textarea "Sveiki! Cenas pagaidām vēl nav publiski pieejamas. Jūs varat uzrakstīt savu vār…"
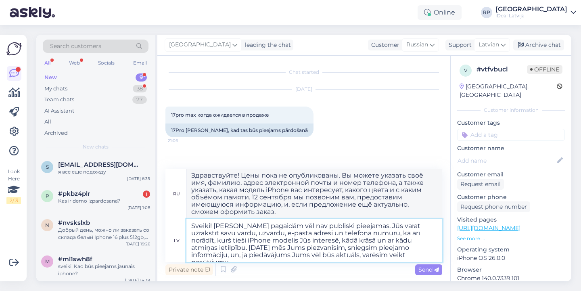
drag, startPoint x: 214, startPoint y: 225, endPoint x: 357, endPoint y: 227, distance: 143.7
click at [357, 227] on textarea "Sveiki! Cenas pagaidām vēl nav publiski pieejamas. Jūs varat uzrakstīt savu vār…" at bounding box center [315, 240] width 256 height 43
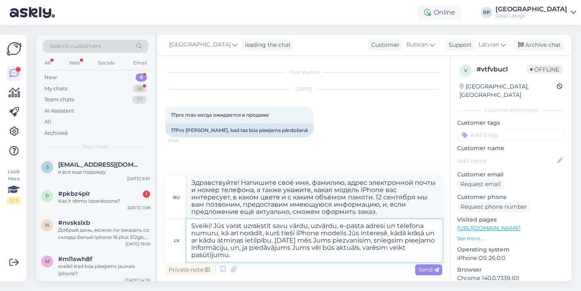
click at [274, 256] on textarea "Sveiki! Jūs varat uzrakstīt savu vārdu, uzvārdu, e-pasta adresi un telefona num…" at bounding box center [315, 240] width 256 height 43
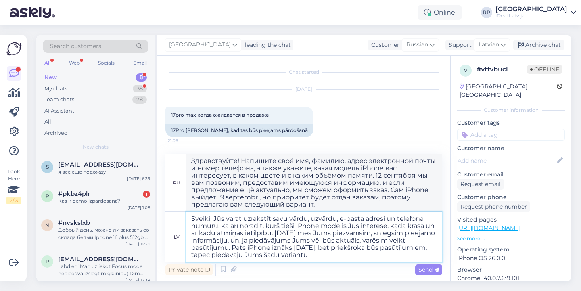
drag, startPoint x: 191, startPoint y: 218, endPoint x: 407, endPoint y: 249, distance: 218.2
click at [407, 249] on textarea "Sveiki! Jūs varat uzrakstīt savu vārdu, uzvārdu, e-pasta adresi un telefona num…" at bounding box center [315, 237] width 256 height 50
click at [364, 250] on textarea "Sveiki! Jūs varat uzrakstīt savu vārdu, uzvārdu, e-pasta adresi un telefona num…" at bounding box center [315, 237] width 256 height 50
drag, startPoint x: 364, startPoint y: 258, endPoint x: 155, endPoint y: 214, distance: 213.3
click at [155, 214] on div "Search customers All Web Socials Email New 8 My chats 38 Team chats 78 AI Assis…" at bounding box center [303, 158] width 535 height 247
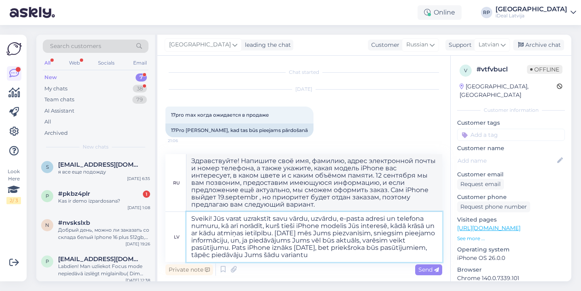
paste textarea "un, ja piedāvājums Jums vēl būs aktuāls, varēsim veikt pasūtījumu. Pats iPhone …"
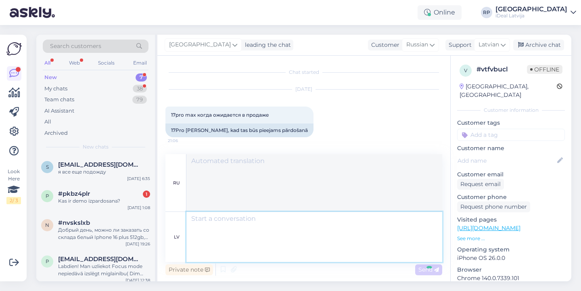
scroll to position [94, 0]
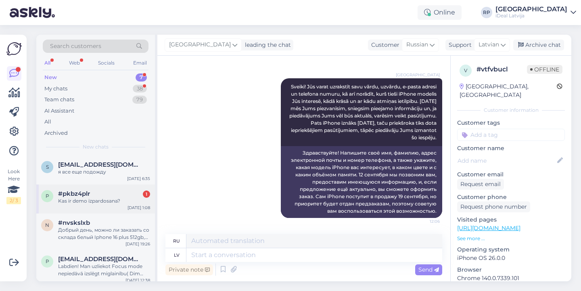
click at [120, 201] on div "Kas ir demo izpardosana?" at bounding box center [104, 200] width 92 height 7
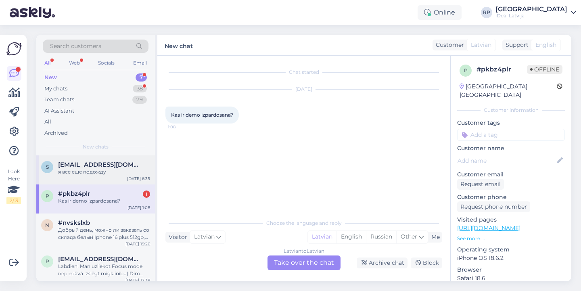
click at [107, 166] on span "[EMAIL_ADDRESS][DOMAIN_NAME]" at bounding box center [100, 164] width 84 height 7
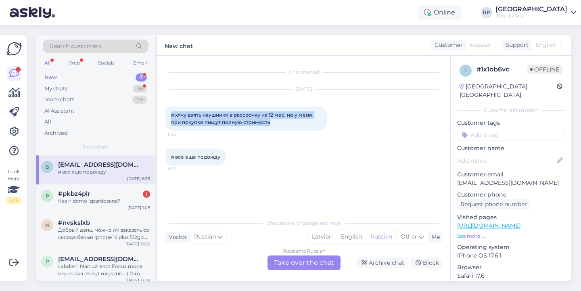
drag, startPoint x: 167, startPoint y: 109, endPoint x: 297, endPoint y: 124, distance: 130.9
click at [297, 124] on div "я хлчу взять наушники в рассрочку на 12 мес, но у меня при покупке пишут полную…" at bounding box center [247, 119] width 162 height 24
copy span "я хлчу взять наушники в рассрочку на 12 мес, но у меня при покупке пишут полную…"
drag, startPoint x: 168, startPoint y: 161, endPoint x: 224, endPoint y: 167, distance: 56.4
click at [224, 167] on div "я все еще подожду 6:35" at bounding box center [304, 157] width 277 height 35
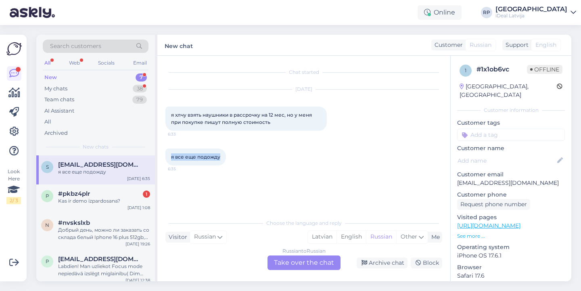
drag, startPoint x: 224, startPoint y: 159, endPoint x: 171, endPoint y: 159, distance: 52.5
click at [171, 159] on div "я все еще подожду 6:35" at bounding box center [196, 157] width 61 height 17
copy span "я все еще подожду"
click at [109, 195] on div "#pkbz4plr 1" at bounding box center [104, 193] width 92 height 7
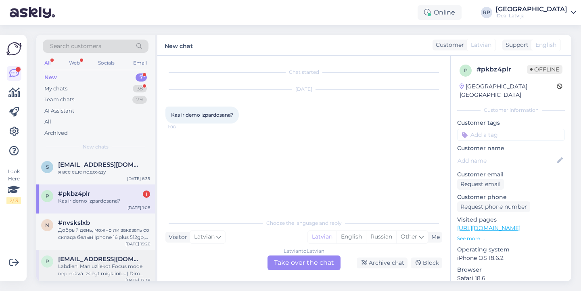
scroll to position [15, 0]
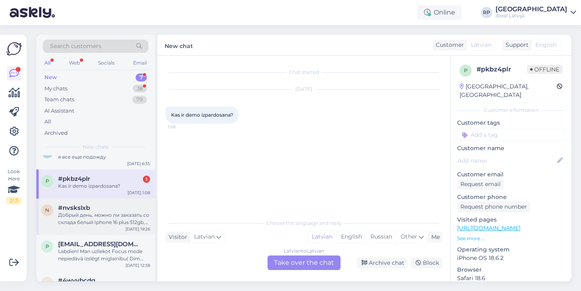
click at [107, 231] on div "n #nvskslxb Добрый день, можно ли заказать со склада белый Iphone 16 plus 512gb…" at bounding box center [95, 217] width 119 height 36
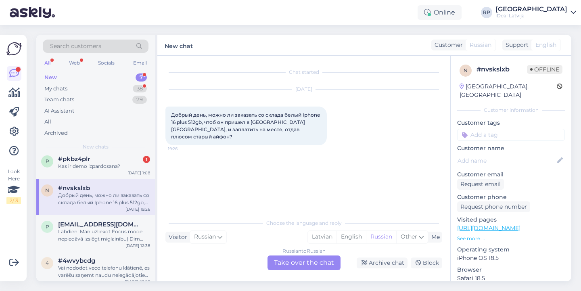
scroll to position [38, 0]
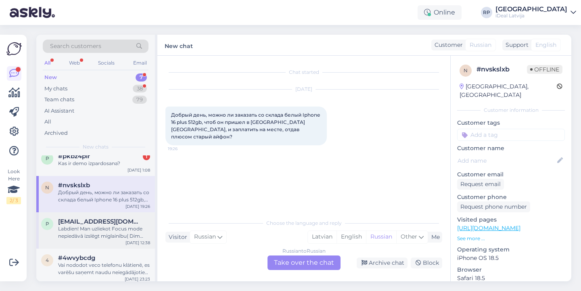
click at [107, 233] on div "Labdien! Man uzliekot Focus mode nepiedāvā izslēgt miglainību( Dim lock blur) m…" at bounding box center [104, 232] width 92 height 15
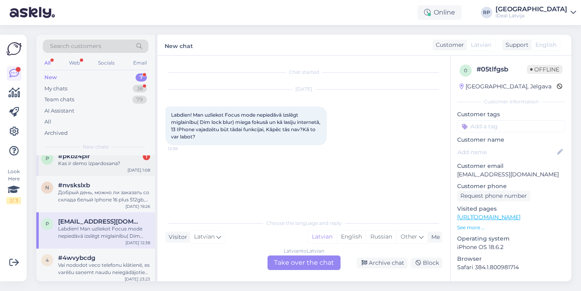
click at [128, 163] on div "Kas ir demo izpardosana?" at bounding box center [104, 163] width 92 height 7
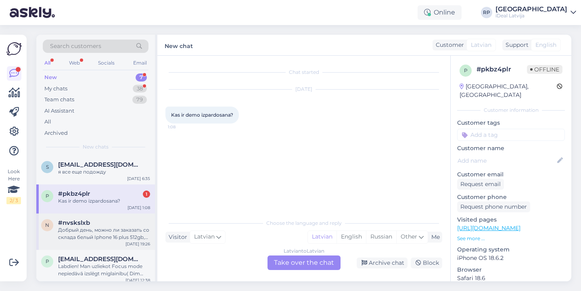
scroll to position [0, 0]
click at [127, 239] on div "Добрый день, можно ли заказать со склада белый Iphone 16 plus 512gb, чтоб он пр…" at bounding box center [104, 234] width 92 height 15
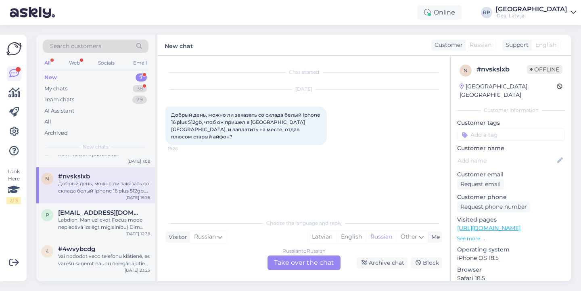
scroll to position [47, 0]
click at [129, 235] on div "[DATE] 12:38" at bounding box center [138, 234] width 25 height 6
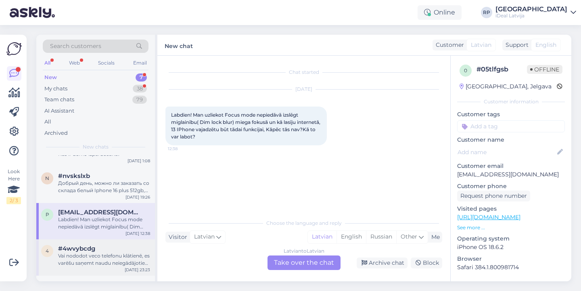
click at [139, 249] on div "#4wvybcdg" at bounding box center [104, 248] width 92 height 7
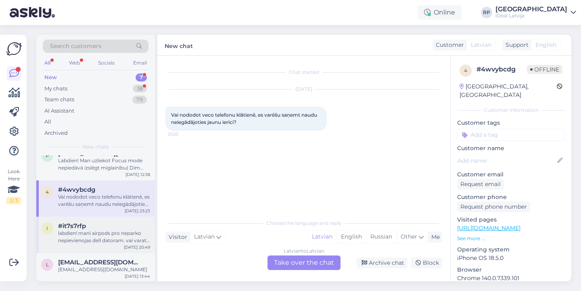
scroll to position [105, 0]
click at [125, 225] on div "#it7s7rfp" at bounding box center [104, 226] width 92 height 7
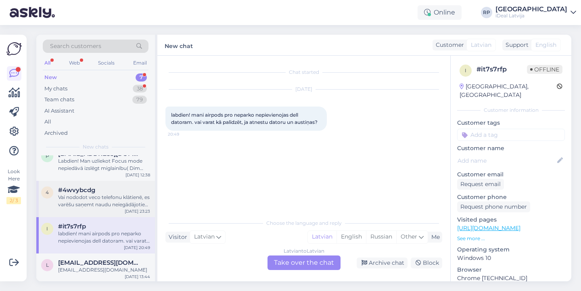
click at [127, 199] on div "Vai nododot veco telefonu klātienē, es varēšu saņemt naudu neiegādājoties jaunu…" at bounding box center [104, 201] width 92 height 15
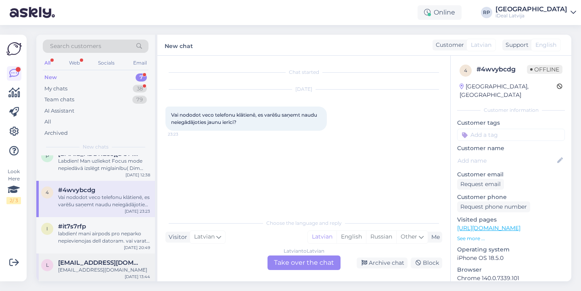
click at [131, 266] on div "[EMAIL_ADDRESS][DOMAIN_NAME]" at bounding box center [104, 269] width 92 height 7
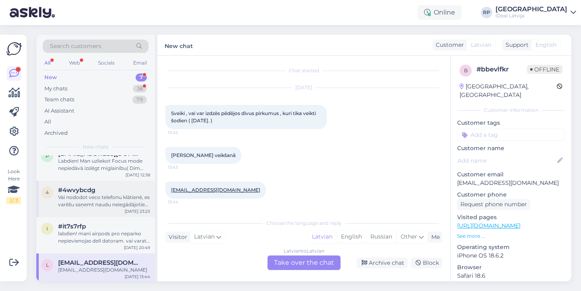
click at [134, 198] on div "Vai nododot veco telefonu klātienē, es varēšu saņemt naudu neiegādājoties jaunu…" at bounding box center [104, 201] width 92 height 15
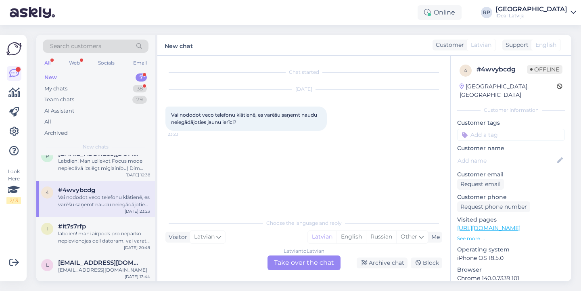
scroll to position [0, 0]
click at [295, 268] on div "Latvian to Latvian Take over the chat" at bounding box center [304, 263] width 73 height 15
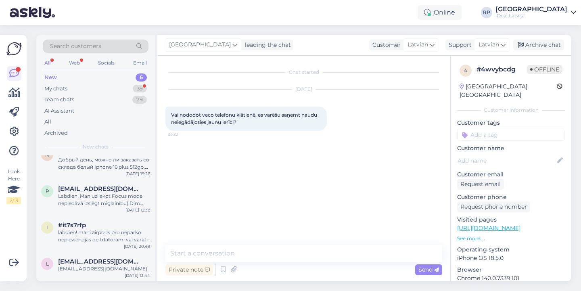
scroll to position [69, 0]
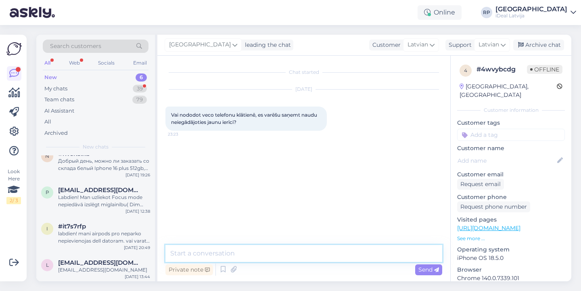
click at [304, 261] on textarea at bounding box center [304, 253] width 277 height 17
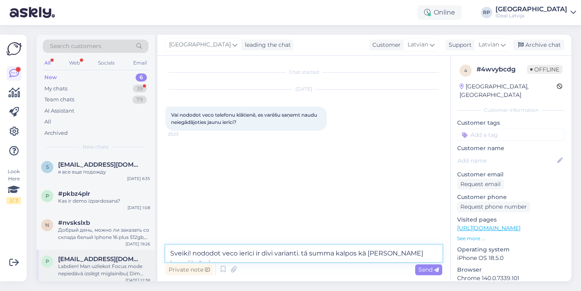
scroll to position [0, 0]
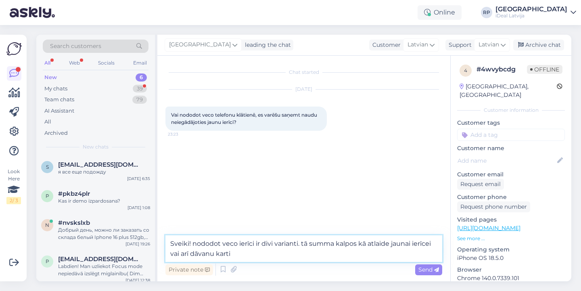
drag, startPoint x: 166, startPoint y: 243, endPoint x: 256, endPoint y: 263, distance: 92.4
click at [256, 263] on div "Sveiki! nododot veco ierīci ir divi varianti. tā summa kalpos kā atlaide jaunai…" at bounding box center [304, 256] width 277 height 42
paste textarea "Nododot veco ierīci, ir pieejami divi varianti: šī summa var tikt izmantota kā …"
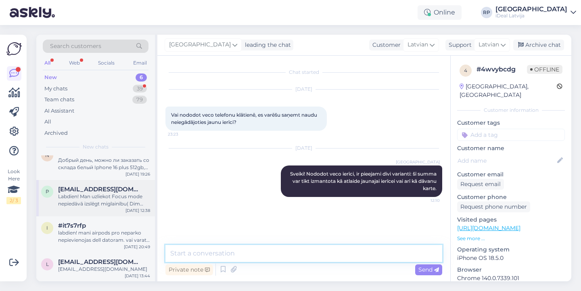
scroll to position [69, 0]
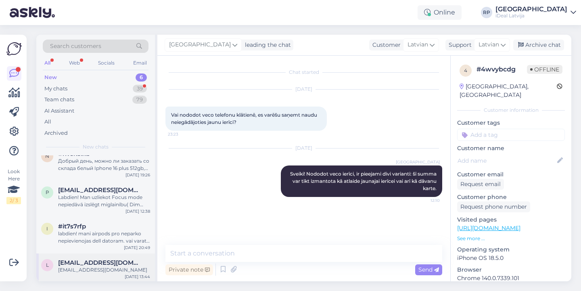
click at [74, 260] on span "[EMAIL_ADDRESS][DOMAIN_NAME]" at bounding box center [100, 262] width 84 height 7
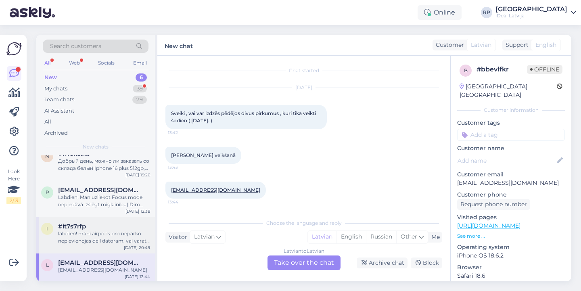
click at [82, 233] on div "labdien! mani airpods pro neparko nepievienojas dell datoram. vai varat kā palī…" at bounding box center [104, 237] width 92 height 15
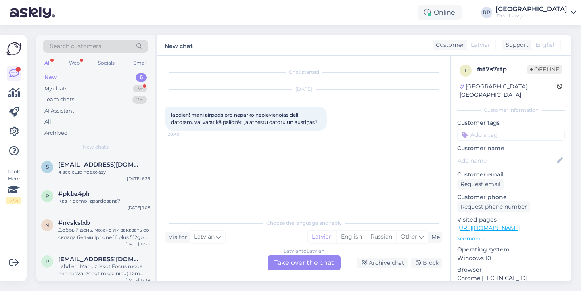
scroll to position [0, 0]
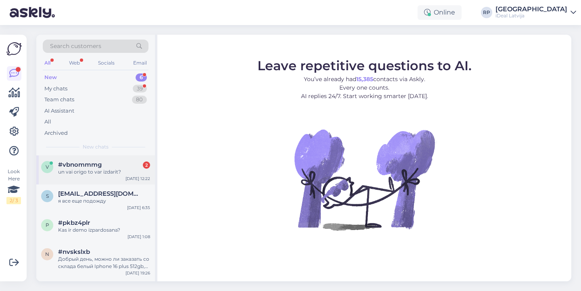
click at [105, 162] on div "#vbnommmg 2" at bounding box center [104, 164] width 92 height 7
